Goal: Transaction & Acquisition: Purchase product/service

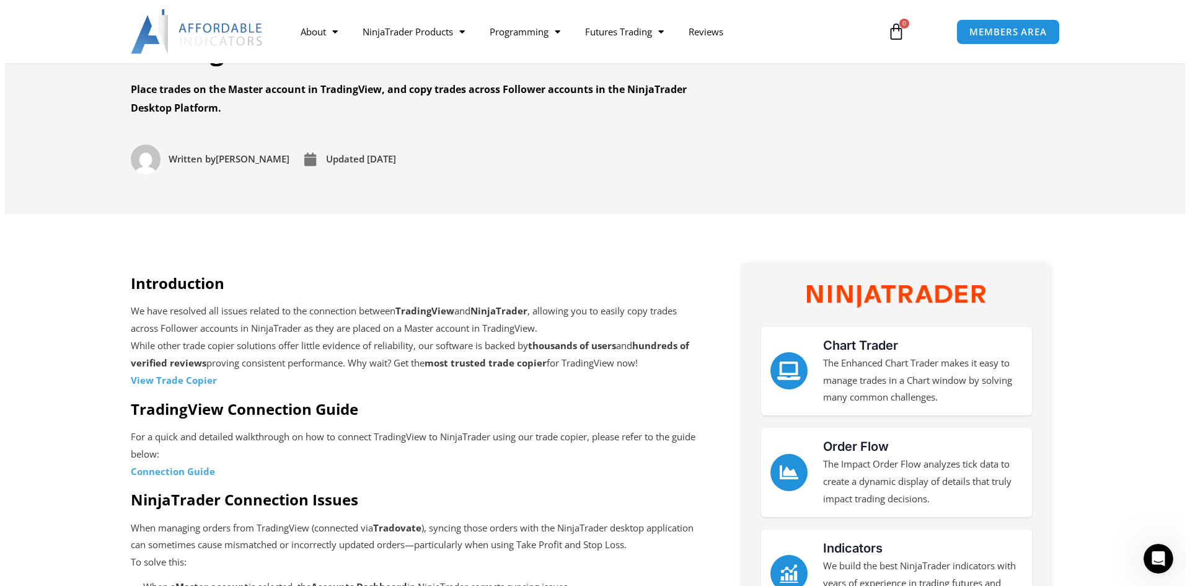
scroll to position [186, 0]
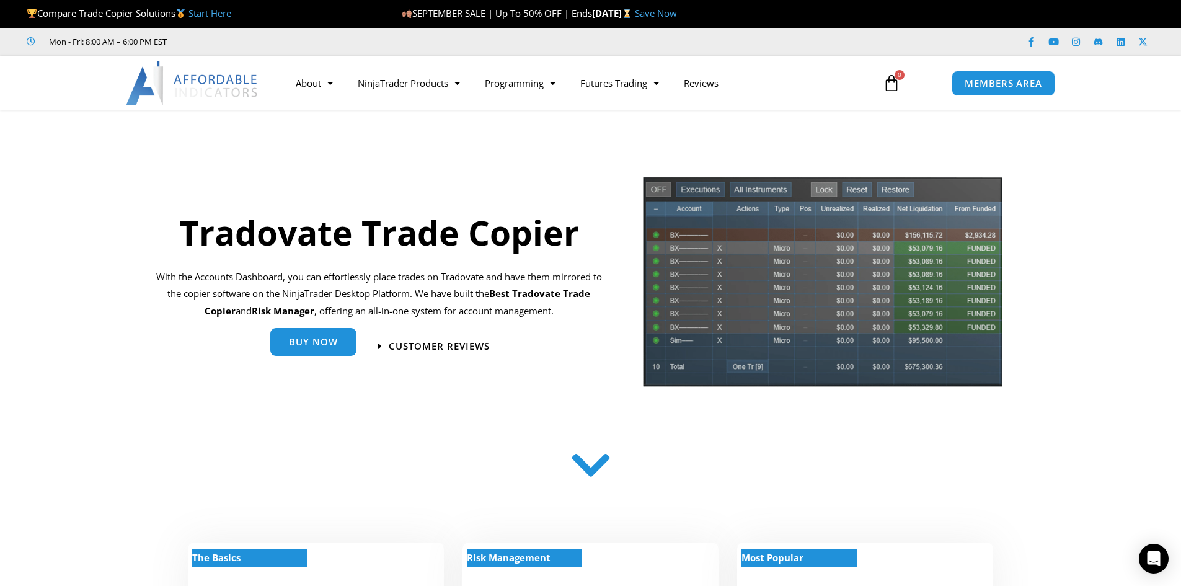
click at [319, 349] on link "Buy Now" at bounding box center [313, 343] width 86 height 28
